Goal: Task Accomplishment & Management: Manage account settings

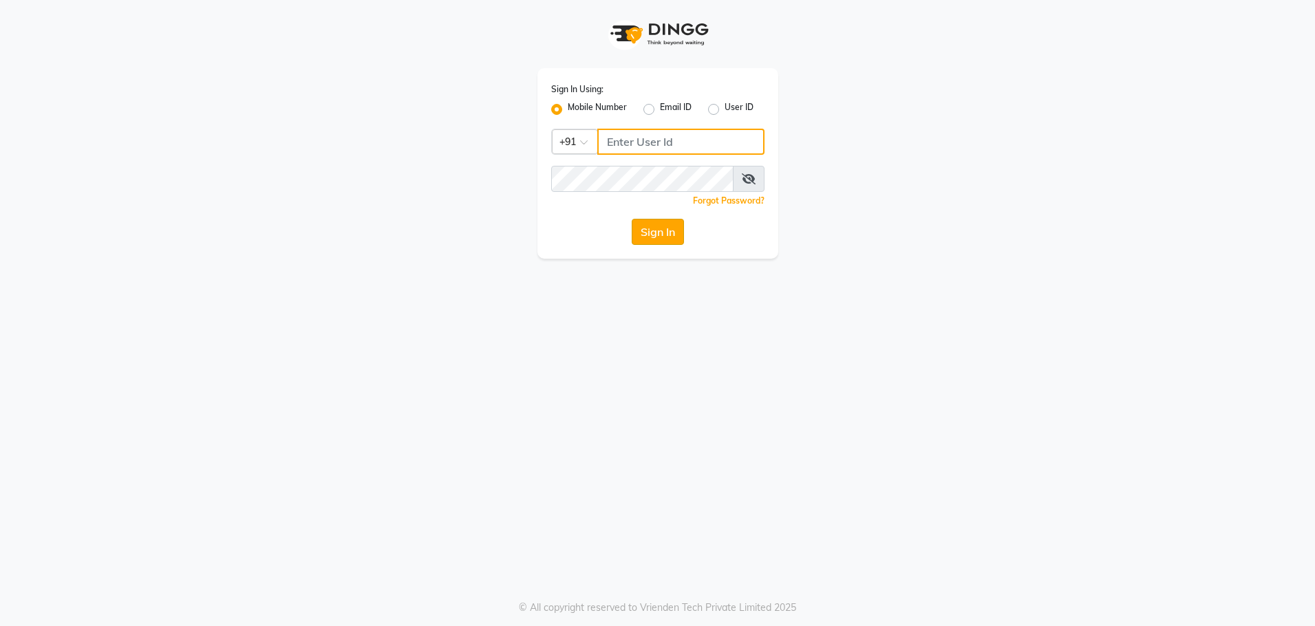
type input "8979810348"
click at [648, 236] on button "Sign In" at bounding box center [658, 232] width 52 height 26
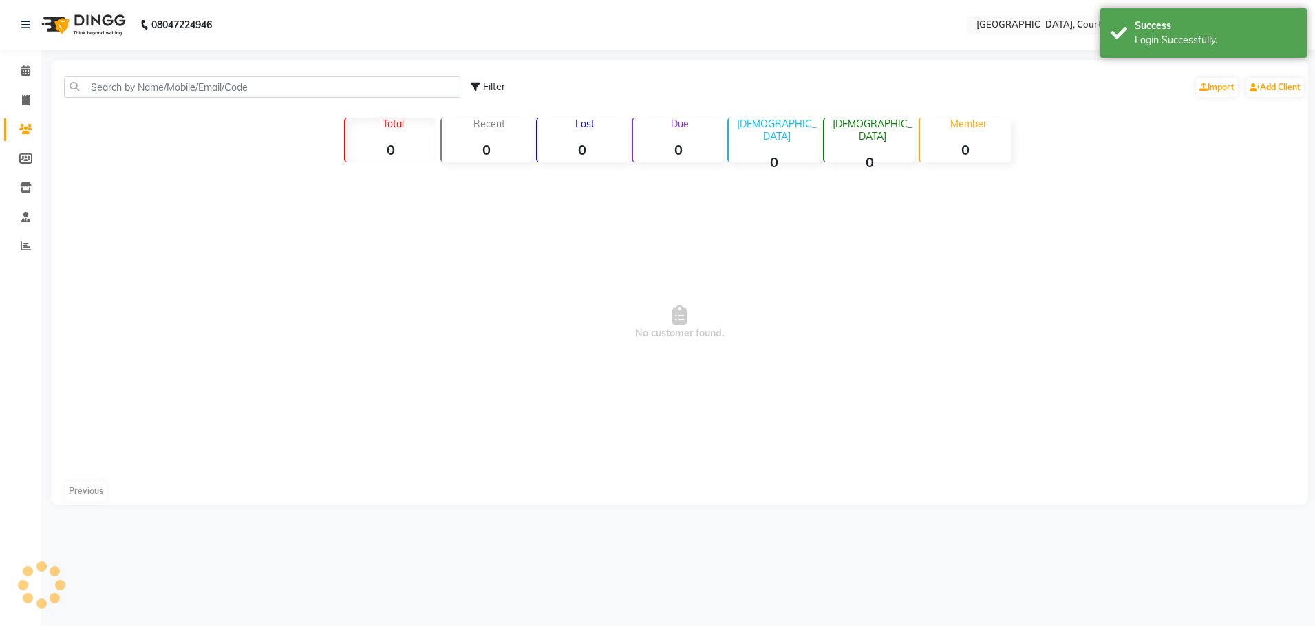
select select "en"
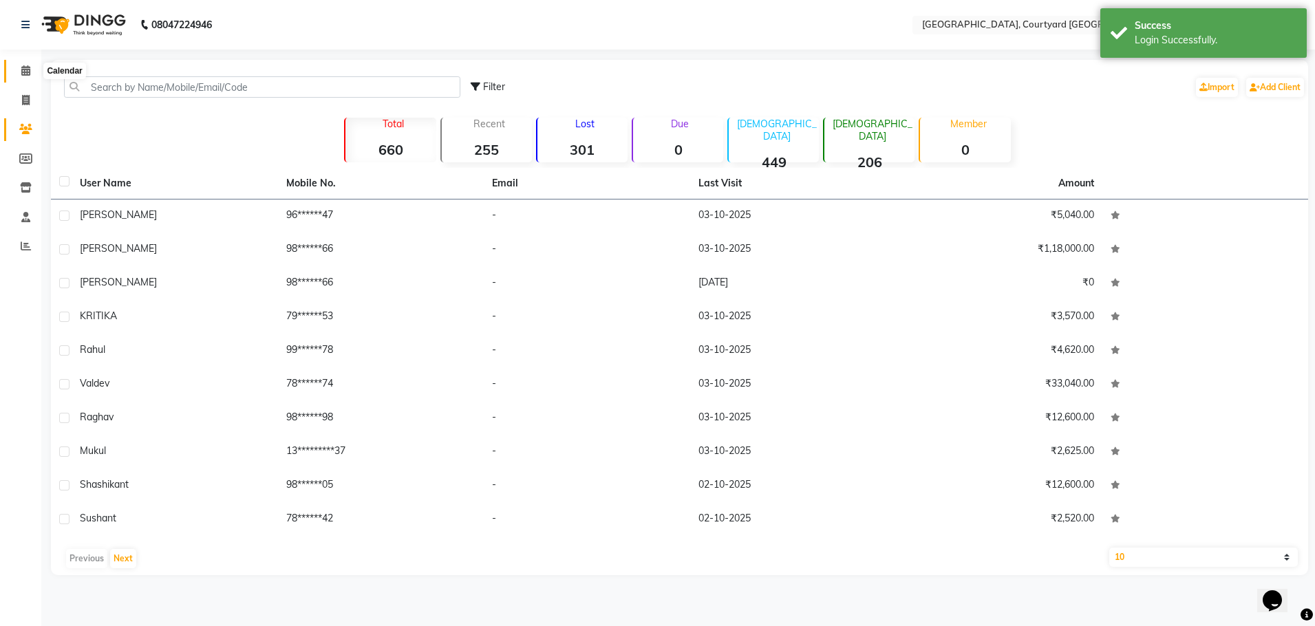
click at [17, 69] on span at bounding box center [26, 71] width 24 height 16
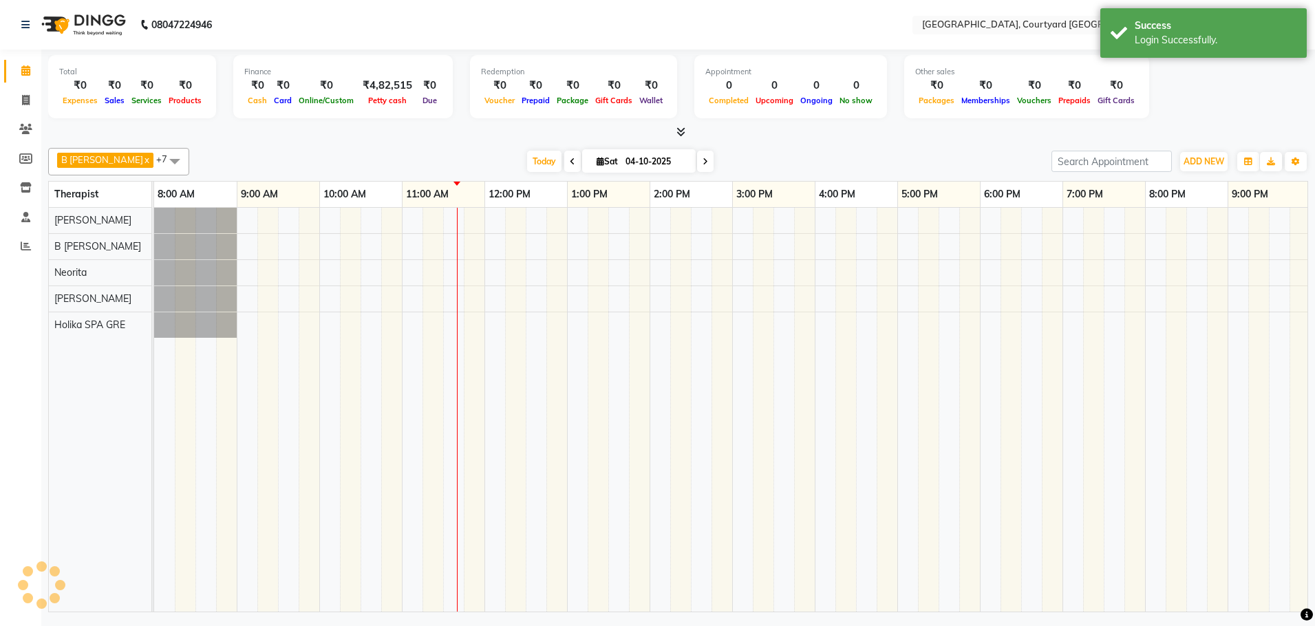
scroll to position [0, 168]
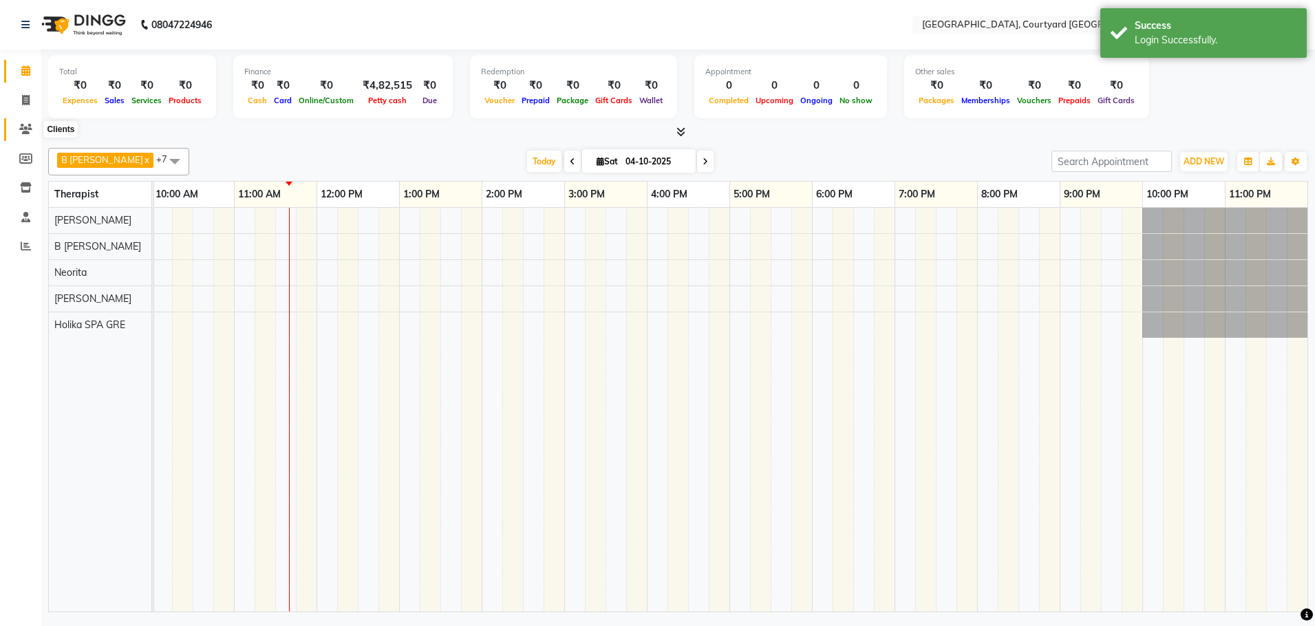
click at [28, 133] on icon at bounding box center [25, 129] width 13 height 10
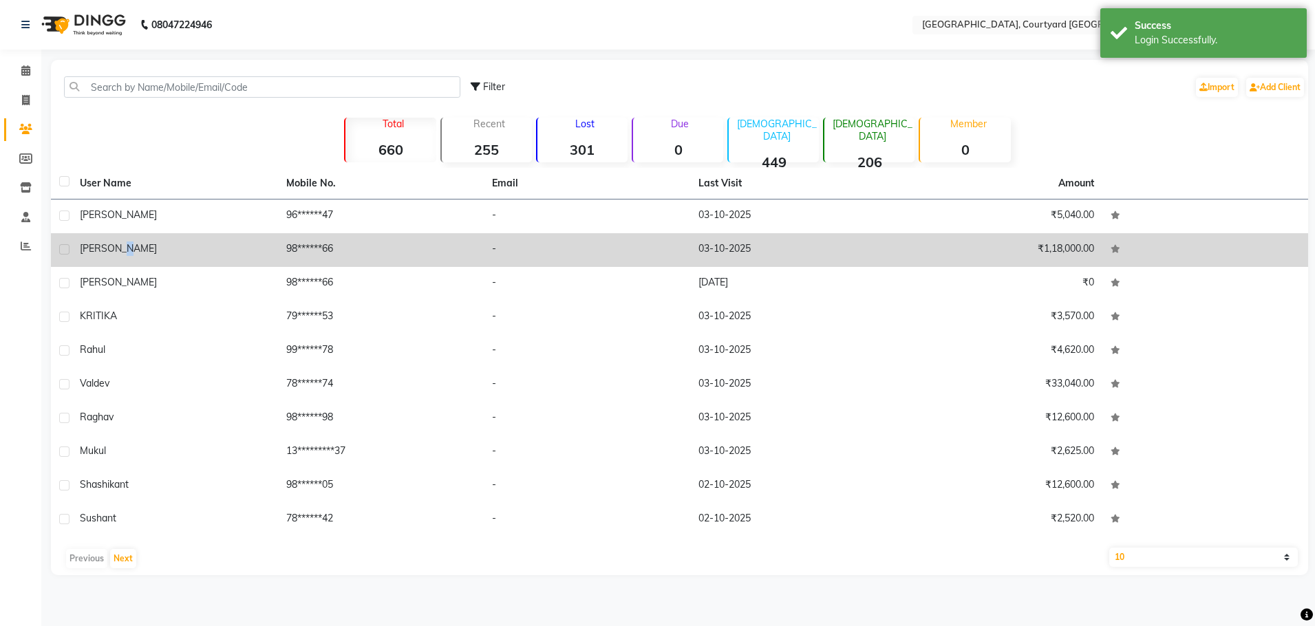
click at [125, 248] on span "[PERSON_NAME]" at bounding box center [118, 248] width 77 height 12
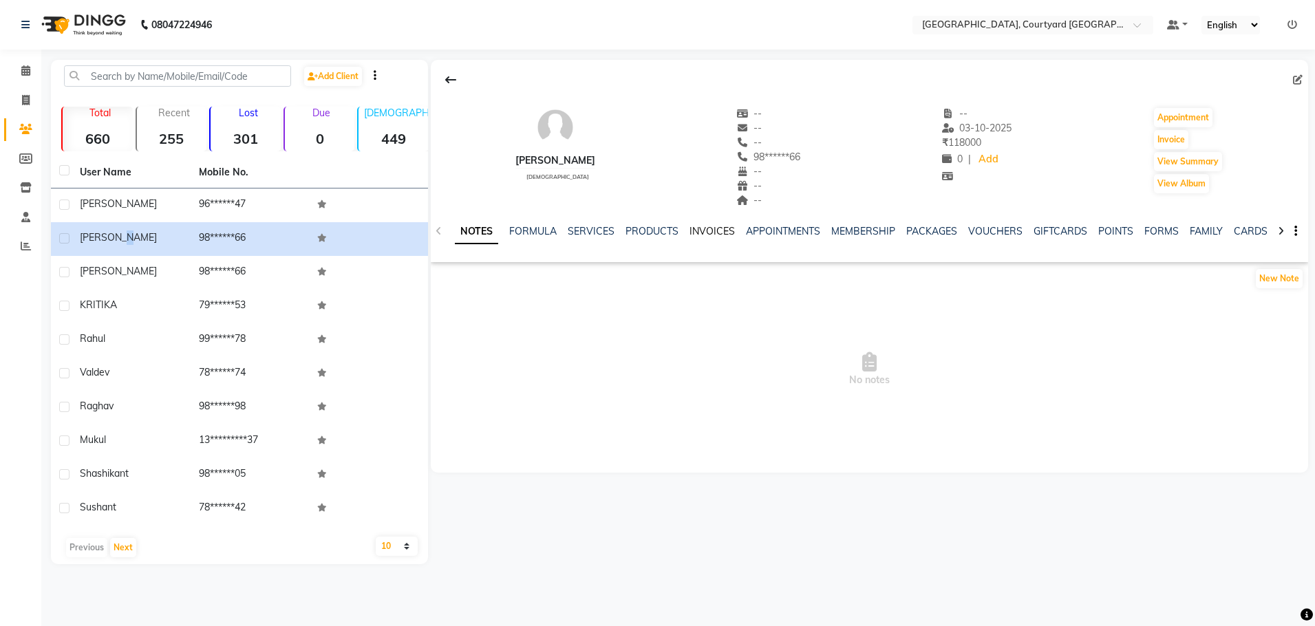
click at [711, 231] on link "INVOICES" at bounding box center [711, 231] width 45 height 12
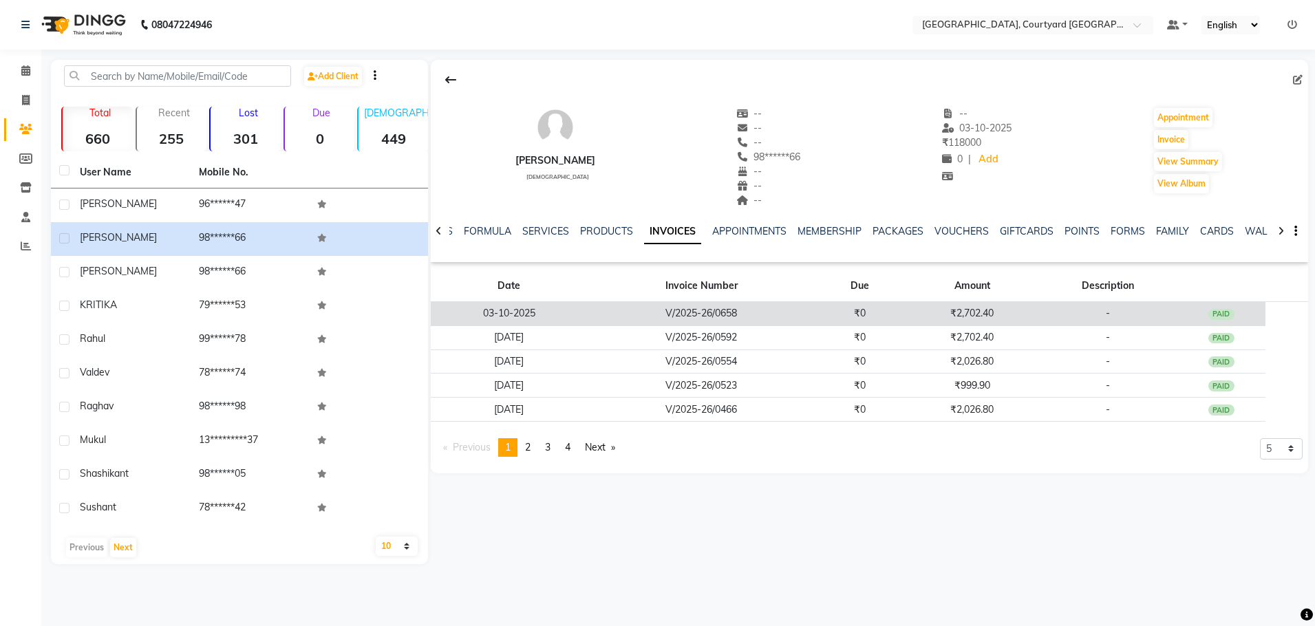
click at [616, 316] on td "V/2025-26/0658" at bounding box center [702, 314] width 228 height 24
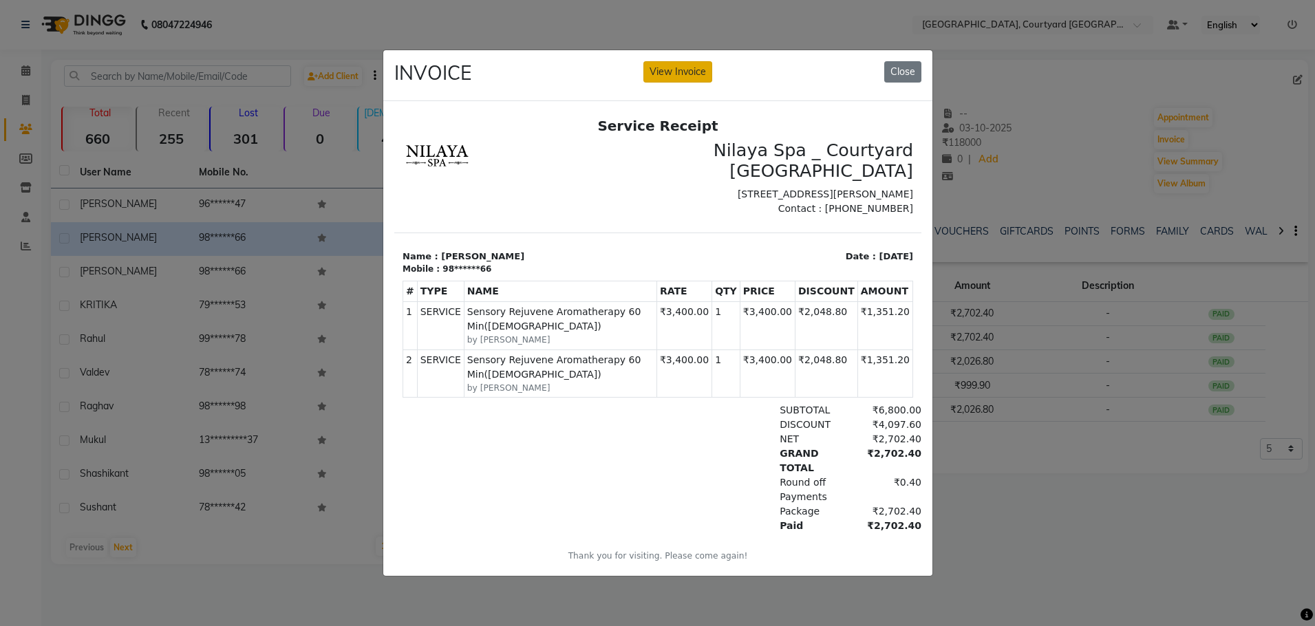
click at [672, 63] on button "View Invoice" at bounding box center [677, 71] width 69 height 21
